Goal: Find specific page/section: Find specific page/section

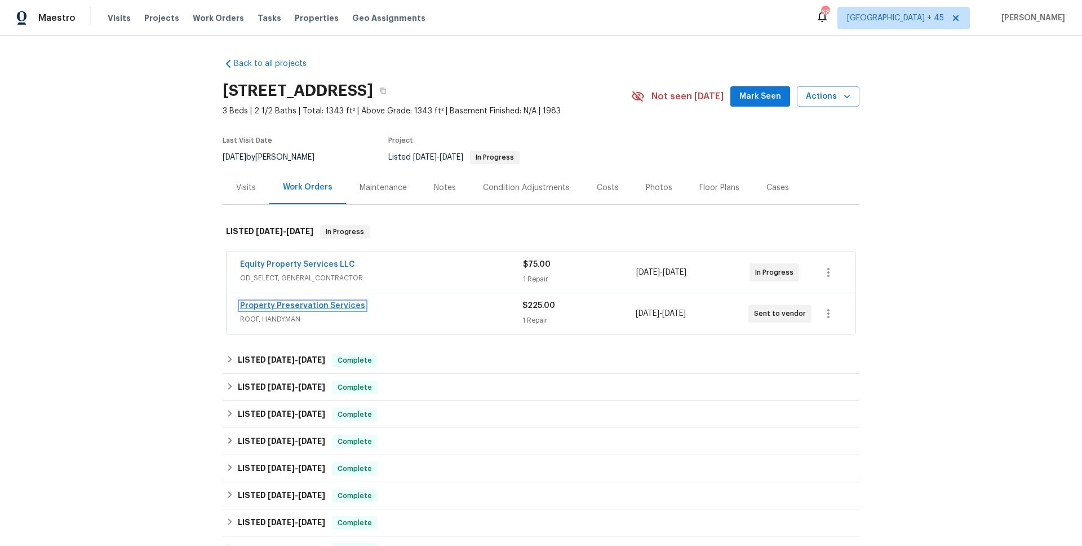
click at [298, 306] on link "Property Preservation Services" at bounding box center [302, 306] width 125 height 8
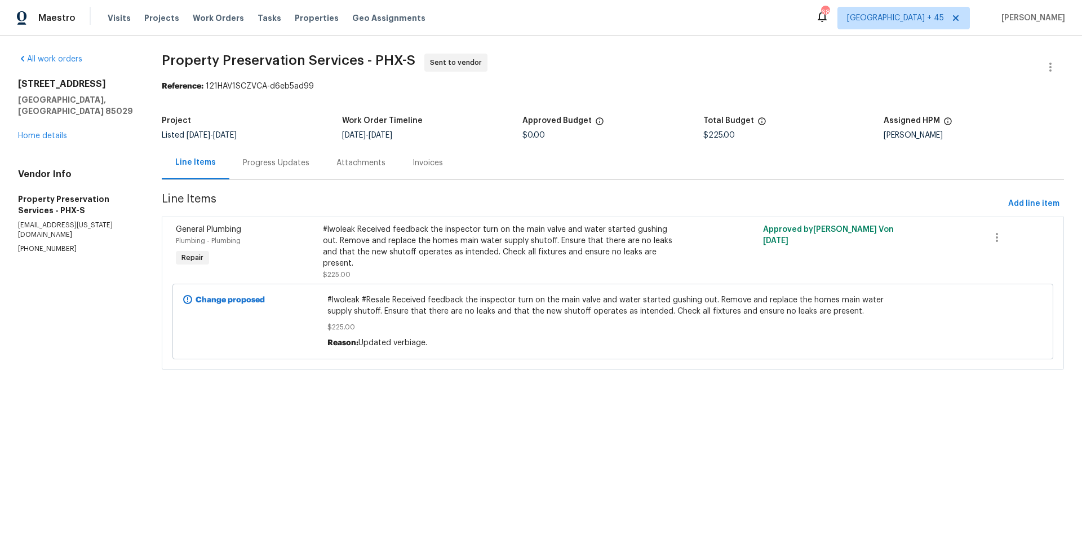
click at [286, 164] on div "Progress Updates" at bounding box center [276, 162] width 67 height 11
